Goal: Information Seeking & Learning: Learn about a topic

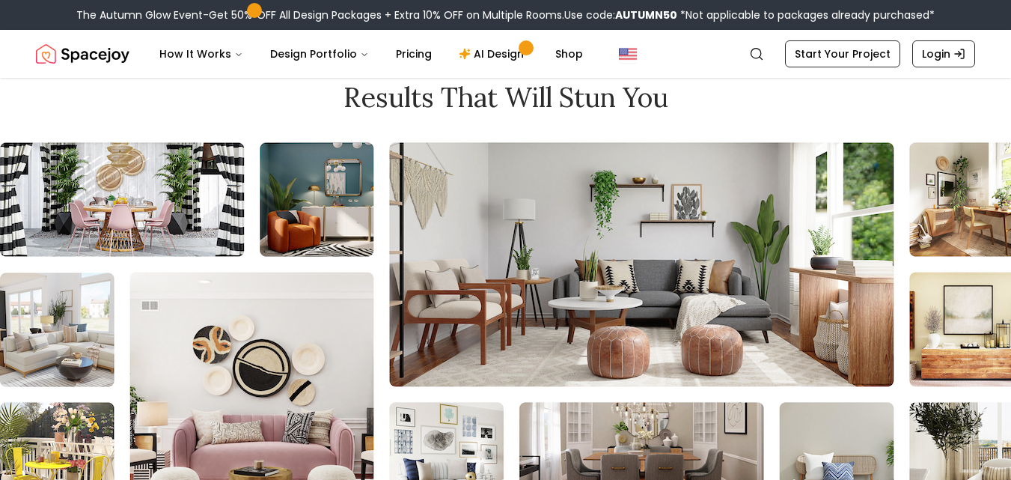
scroll to position [2205, 0]
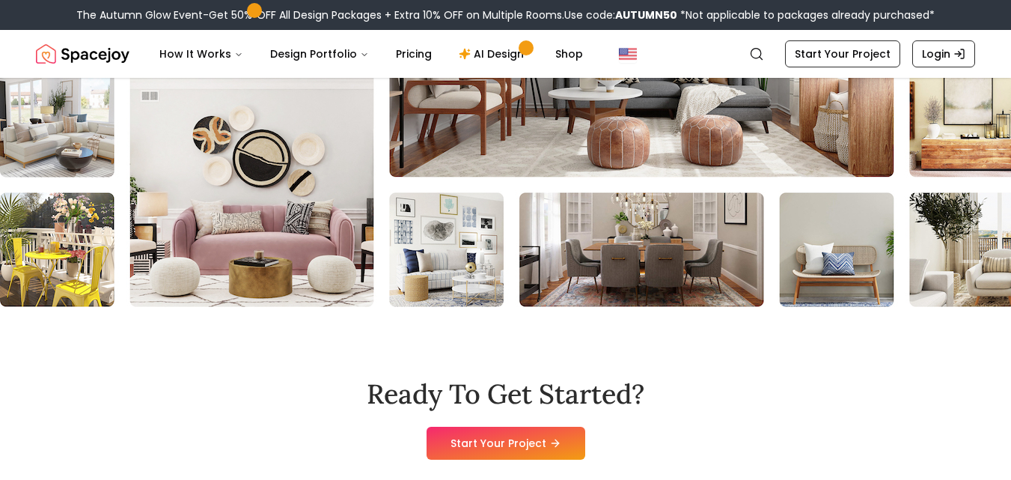
scroll to position [2429, 0]
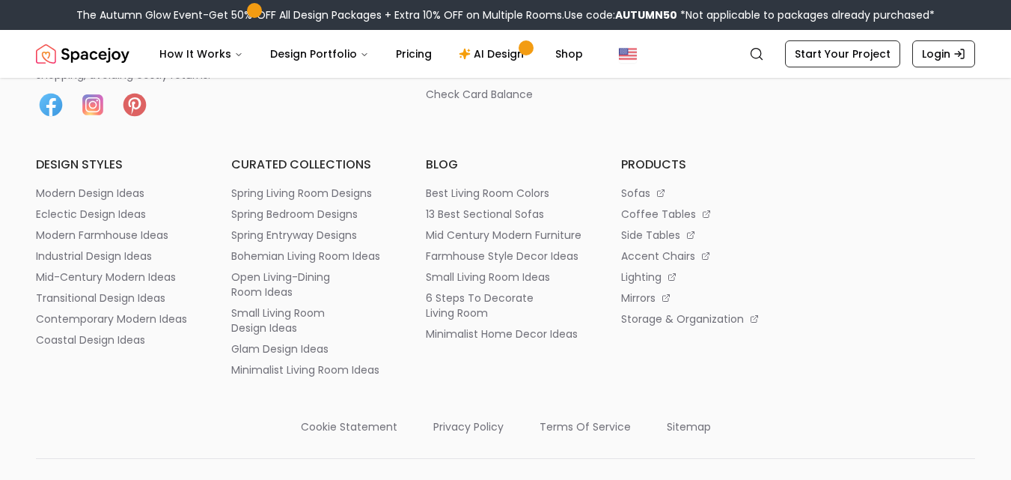
scroll to position [3327, 0]
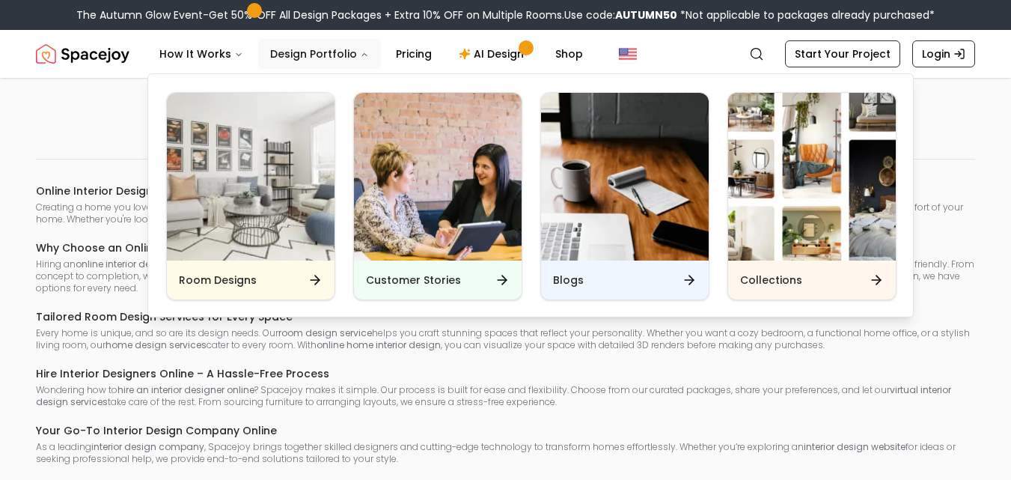
click at [314, 51] on button "Design Portfolio" at bounding box center [319, 54] width 123 height 30
click at [295, 180] on img "Main" at bounding box center [251, 177] width 168 height 168
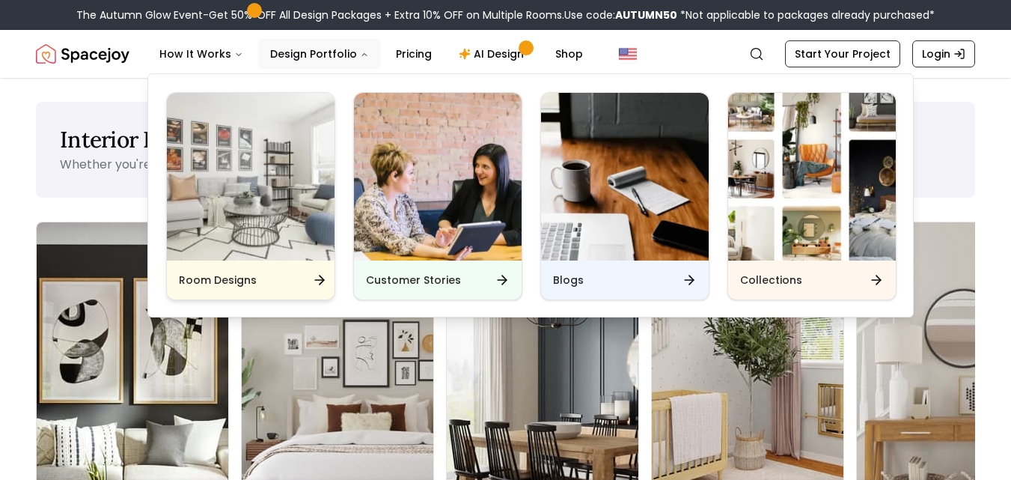
click at [310, 278] on div "Room Designs" at bounding box center [251, 279] width 168 height 39
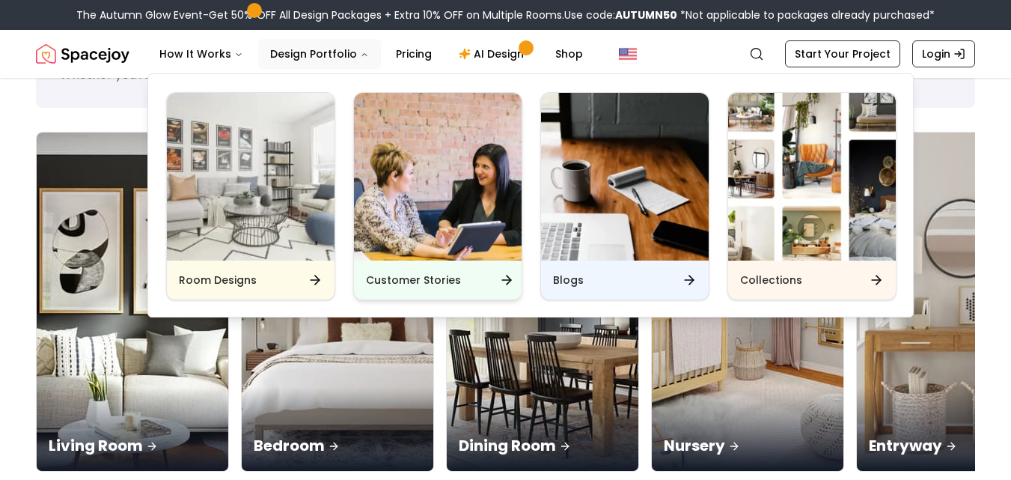
scroll to position [224, 0]
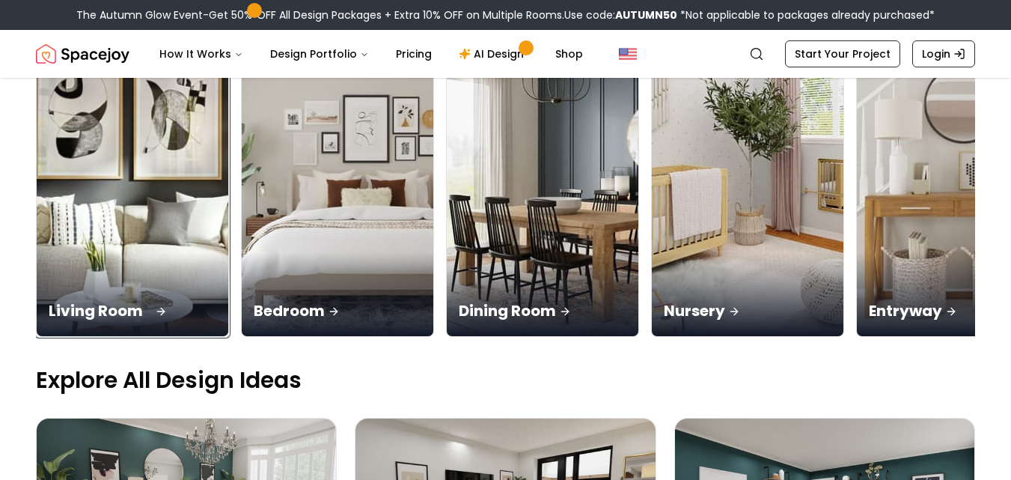
click at [159, 156] on img at bounding box center [132, 167] width 201 height 355
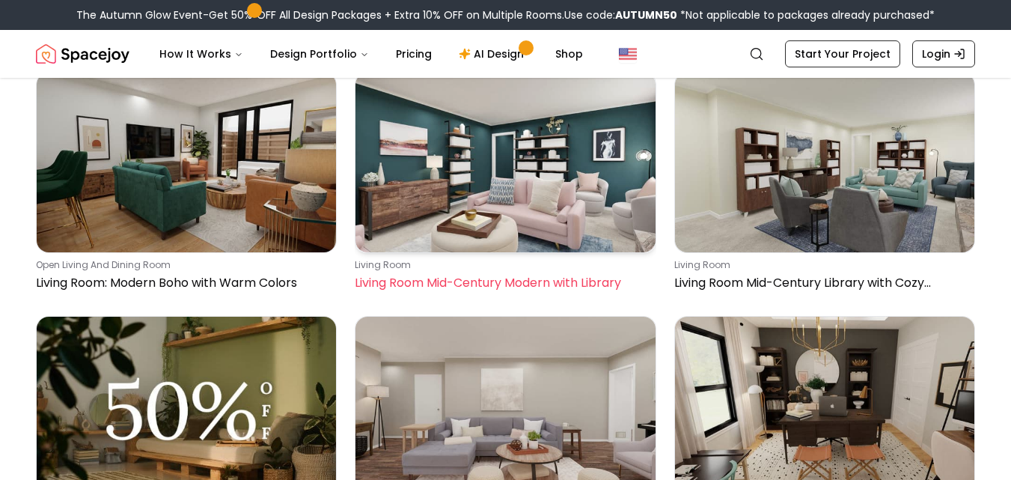
scroll to position [75, 0]
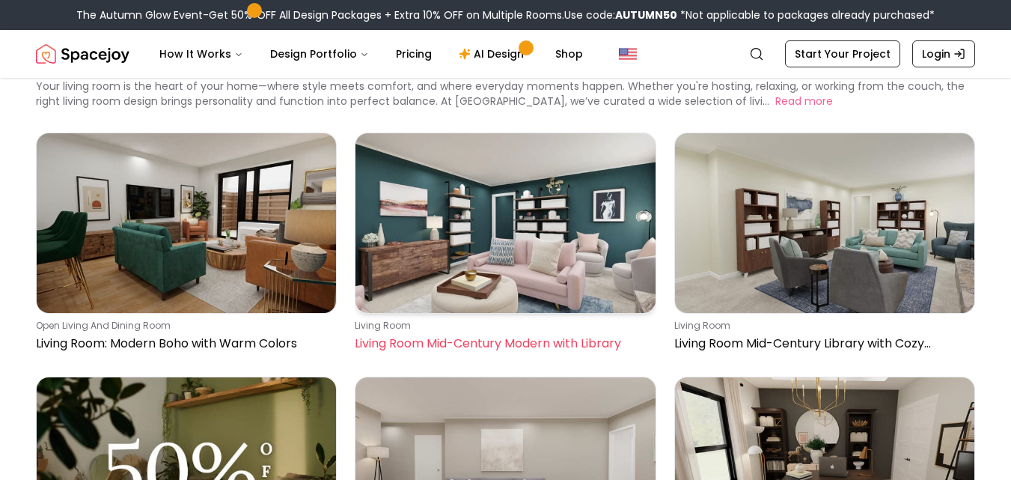
click at [503, 201] on img at bounding box center [504, 223] width 299 height 180
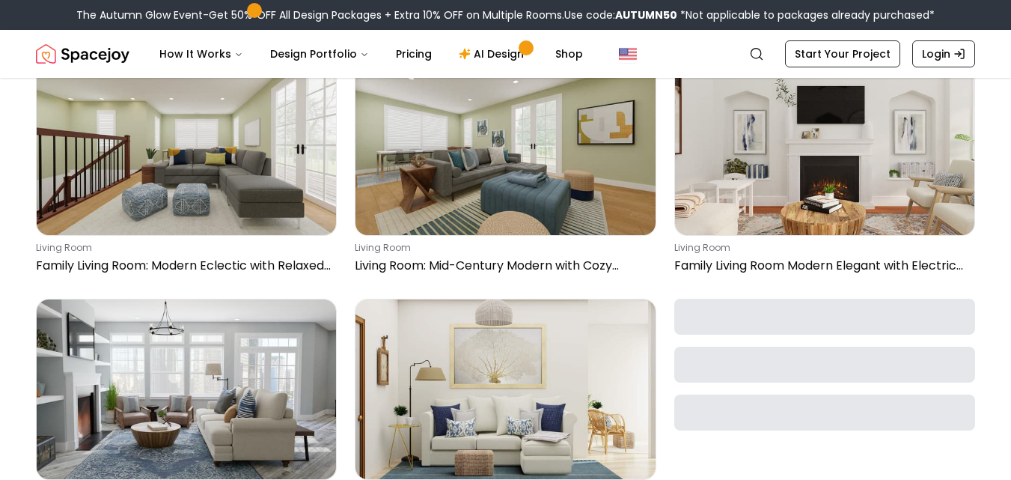
scroll to position [2170, 0]
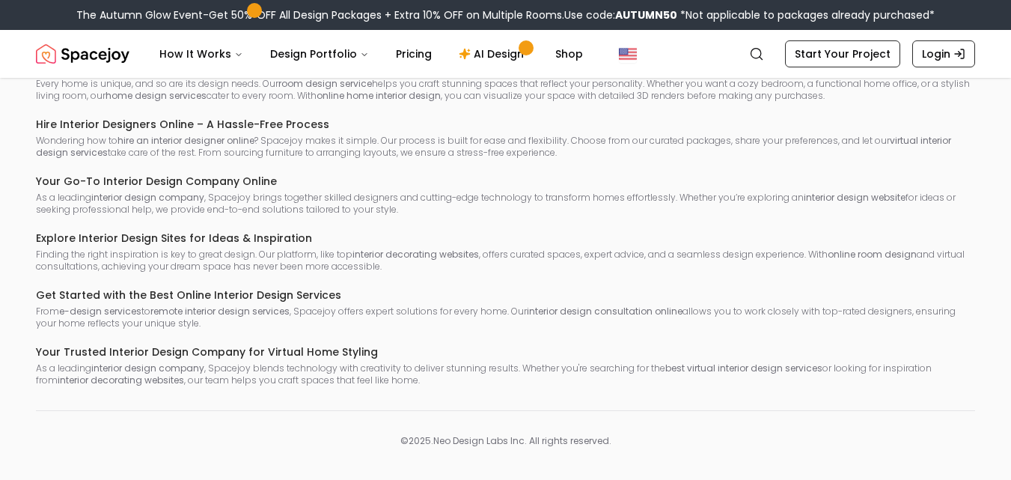
scroll to position [2750, 0]
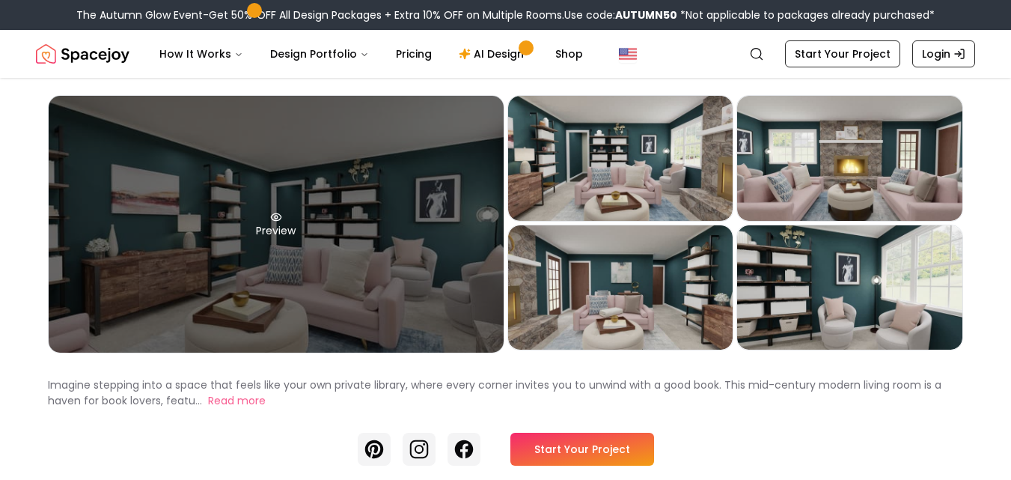
scroll to position [150, 0]
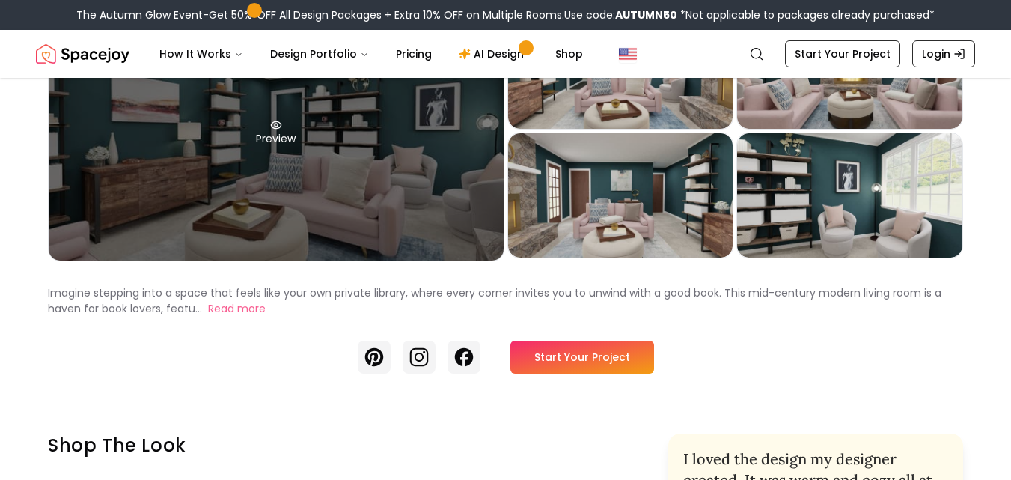
click at [319, 205] on div "Preview" at bounding box center [276, 132] width 455 height 257
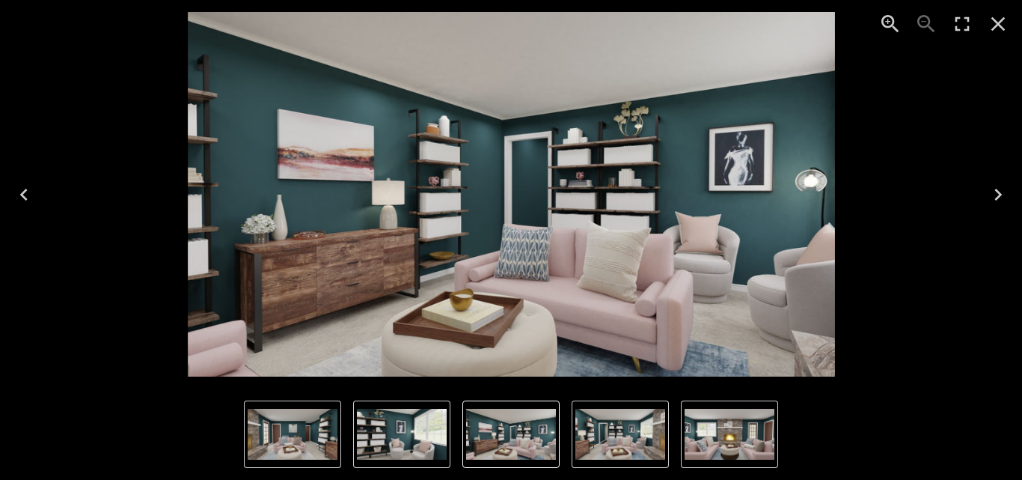
click at [1005, 192] on icon "Next" at bounding box center [998, 195] width 24 height 24
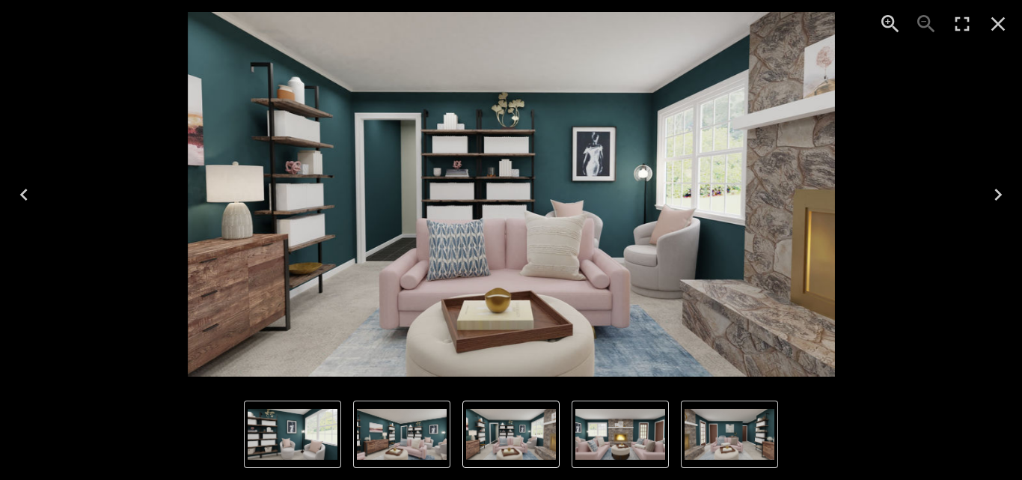
click at [997, 25] on icon "Close" at bounding box center [998, 24] width 14 height 14
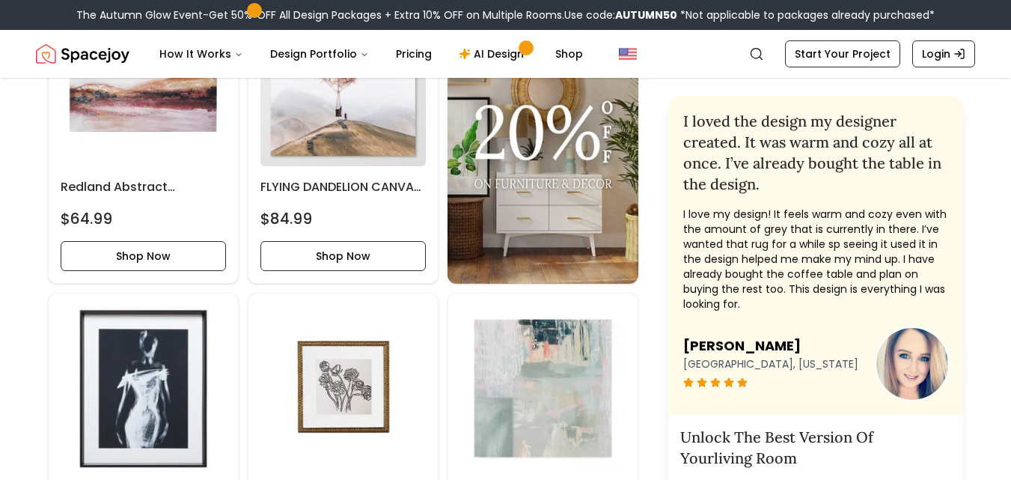
scroll to position [2319, 0]
